Goal: Task Accomplishment & Management: Manage account settings

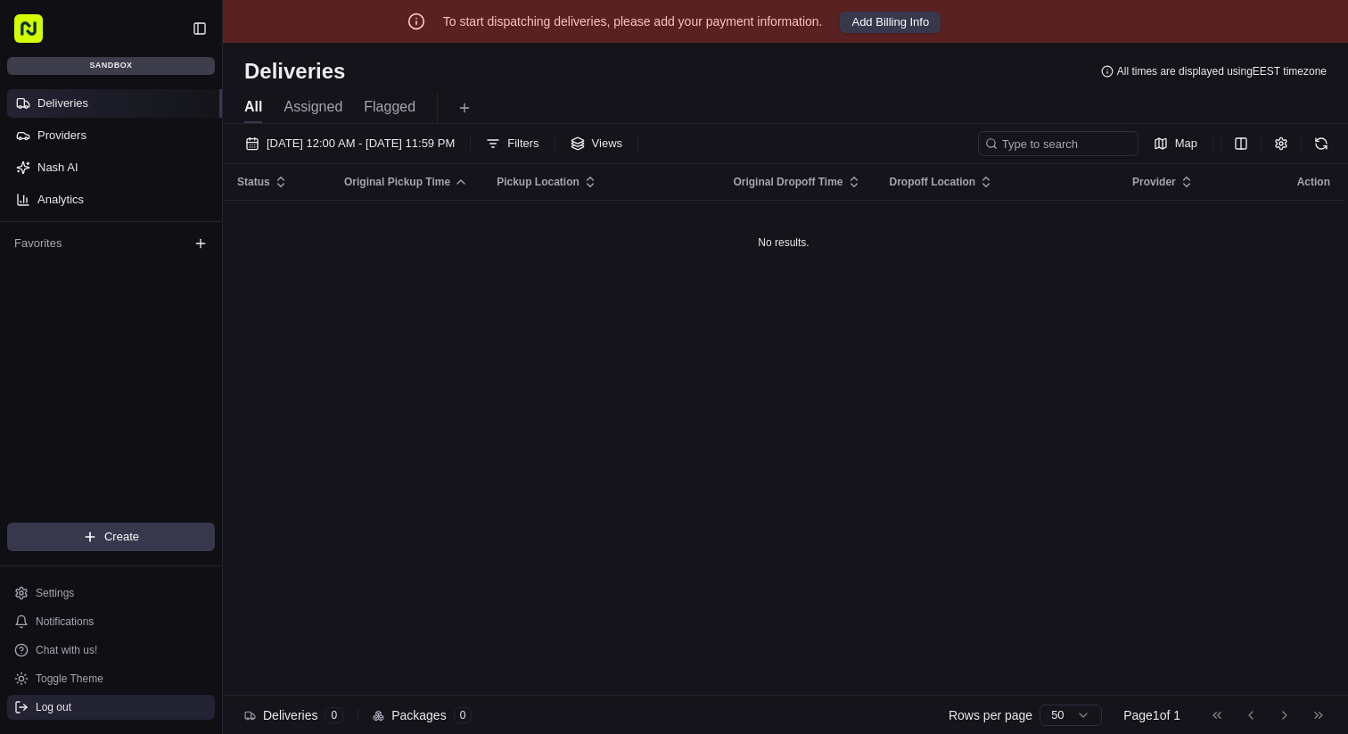
click at [101, 710] on button "Log out" at bounding box center [111, 706] width 208 height 25
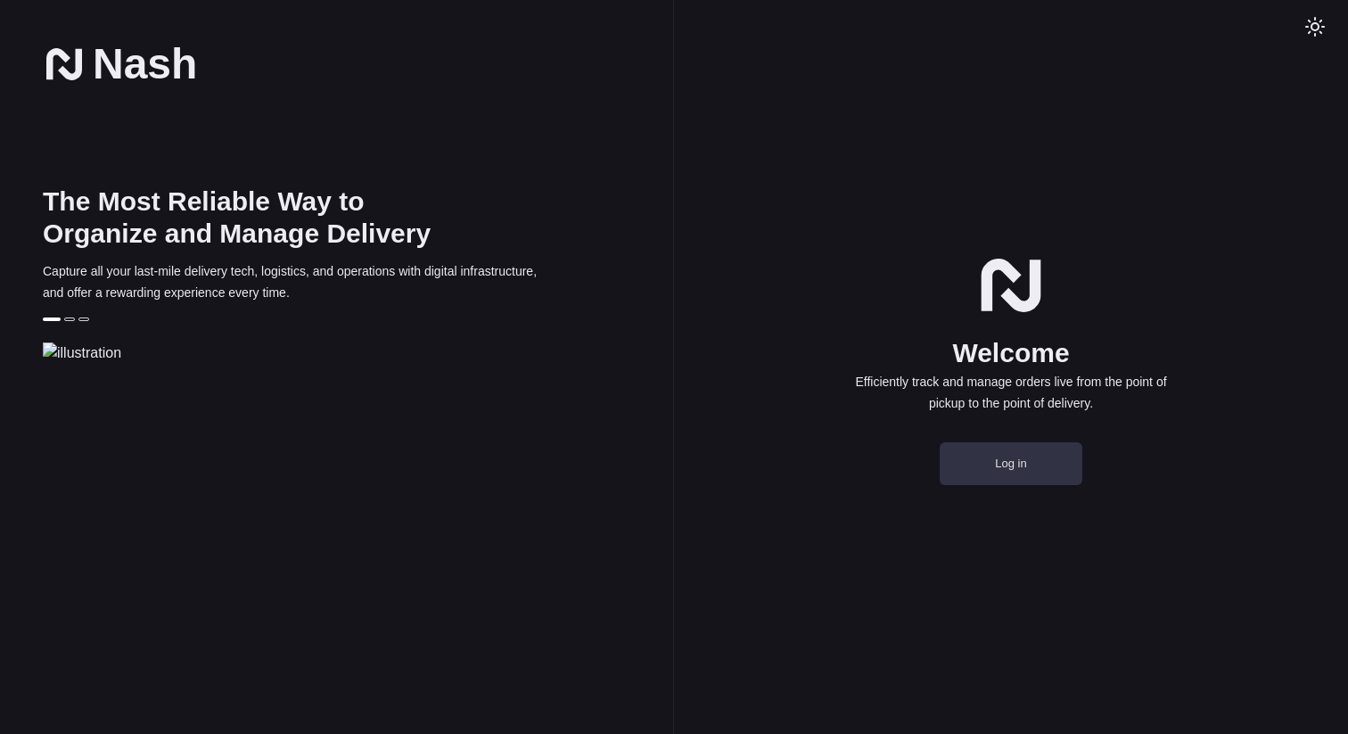
click at [1000, 485] on button "Log in" at bounding box center [1011, 463] width 143 height 43
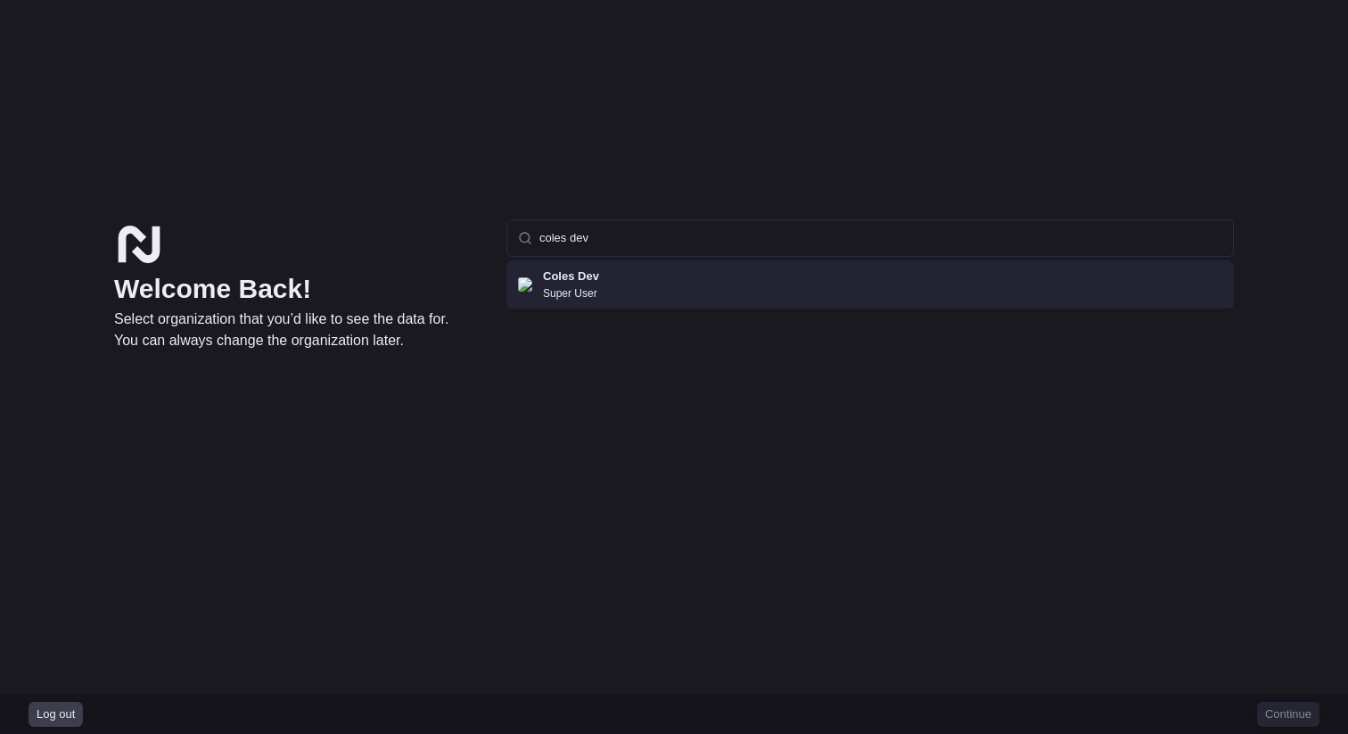
type input "coles dev"
click button "Continue" at bounding box center [1288, 714] width 62 height 25
